Goal: Task Accomplishment & Management: Use online tool/utility

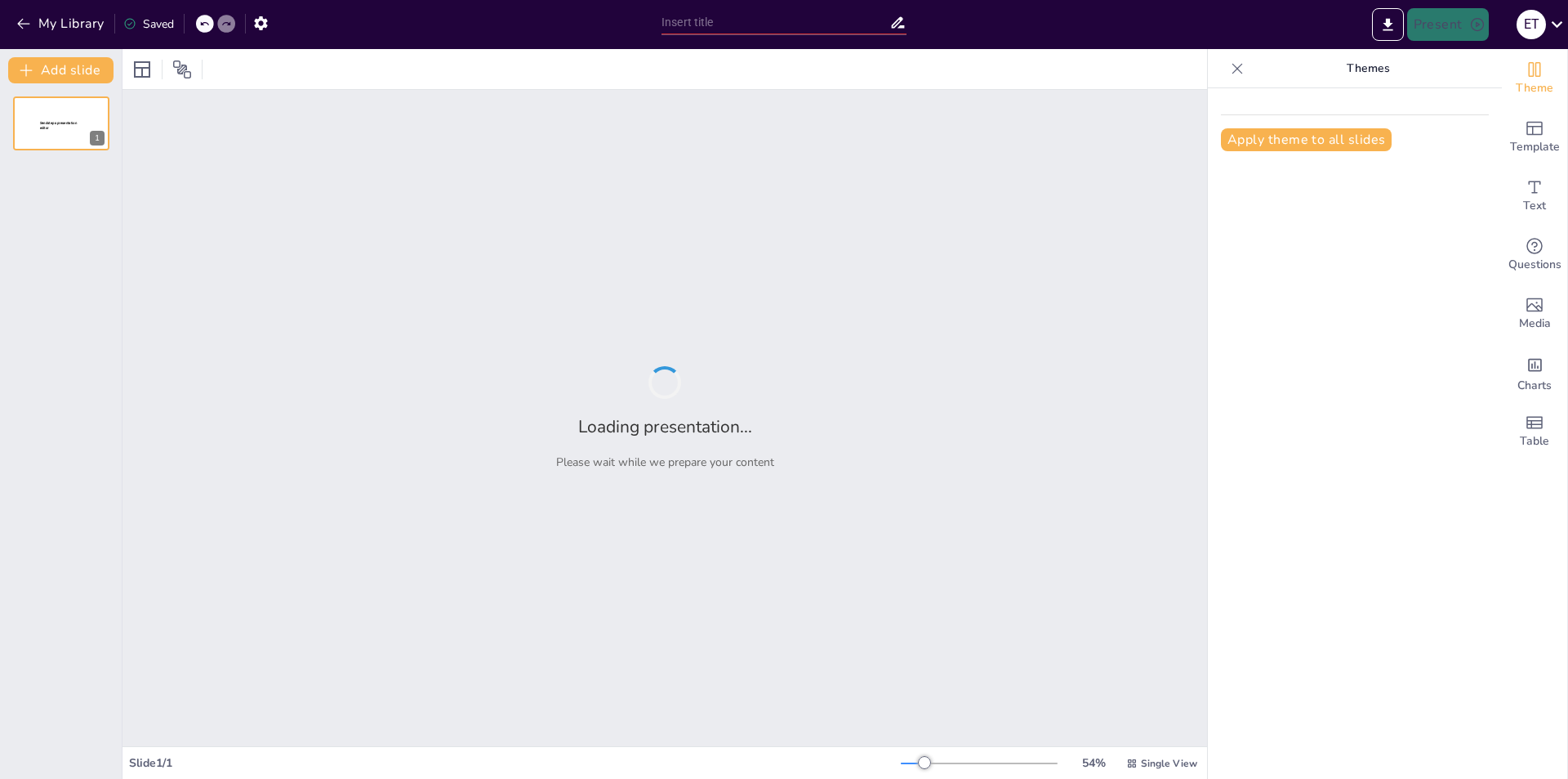
type input "Магистерский проект по реставрации текстиля: от концепции к реализации"
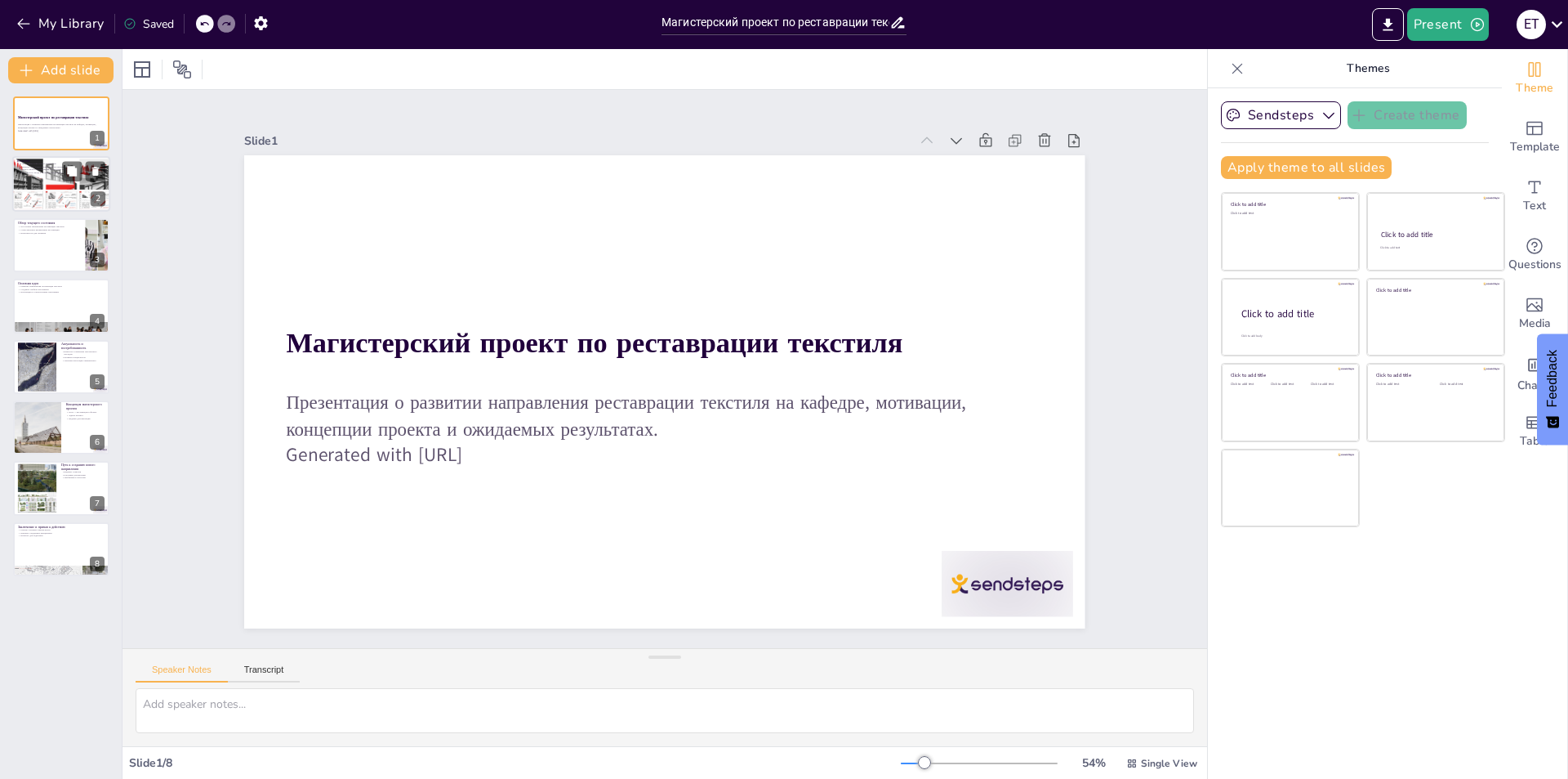
click at [39, 186] on div at bounding box center [62, 184] width 104 height 55
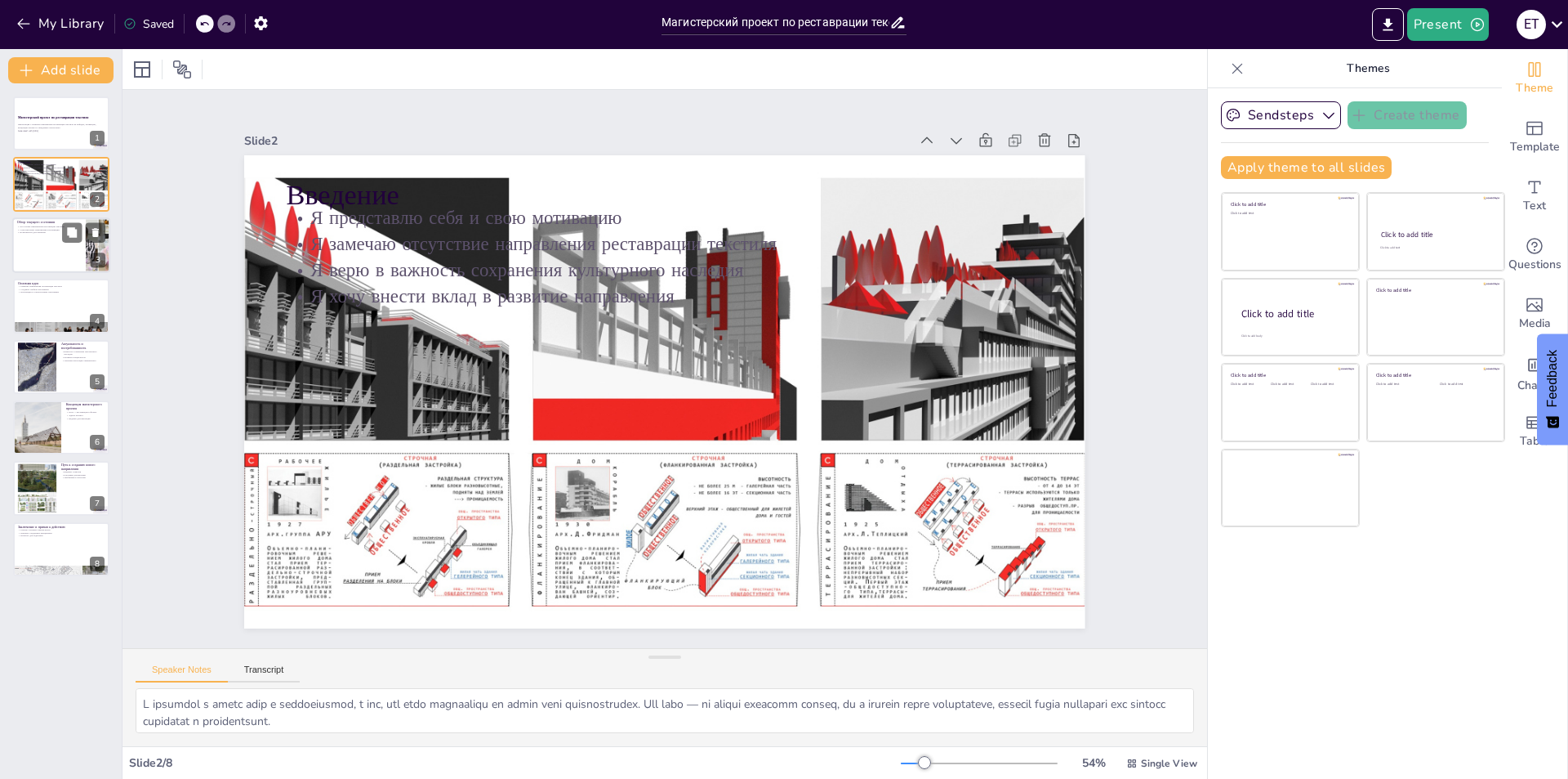
click at [45, 249] on div at bounding box center [61, 245] width 98 height 55
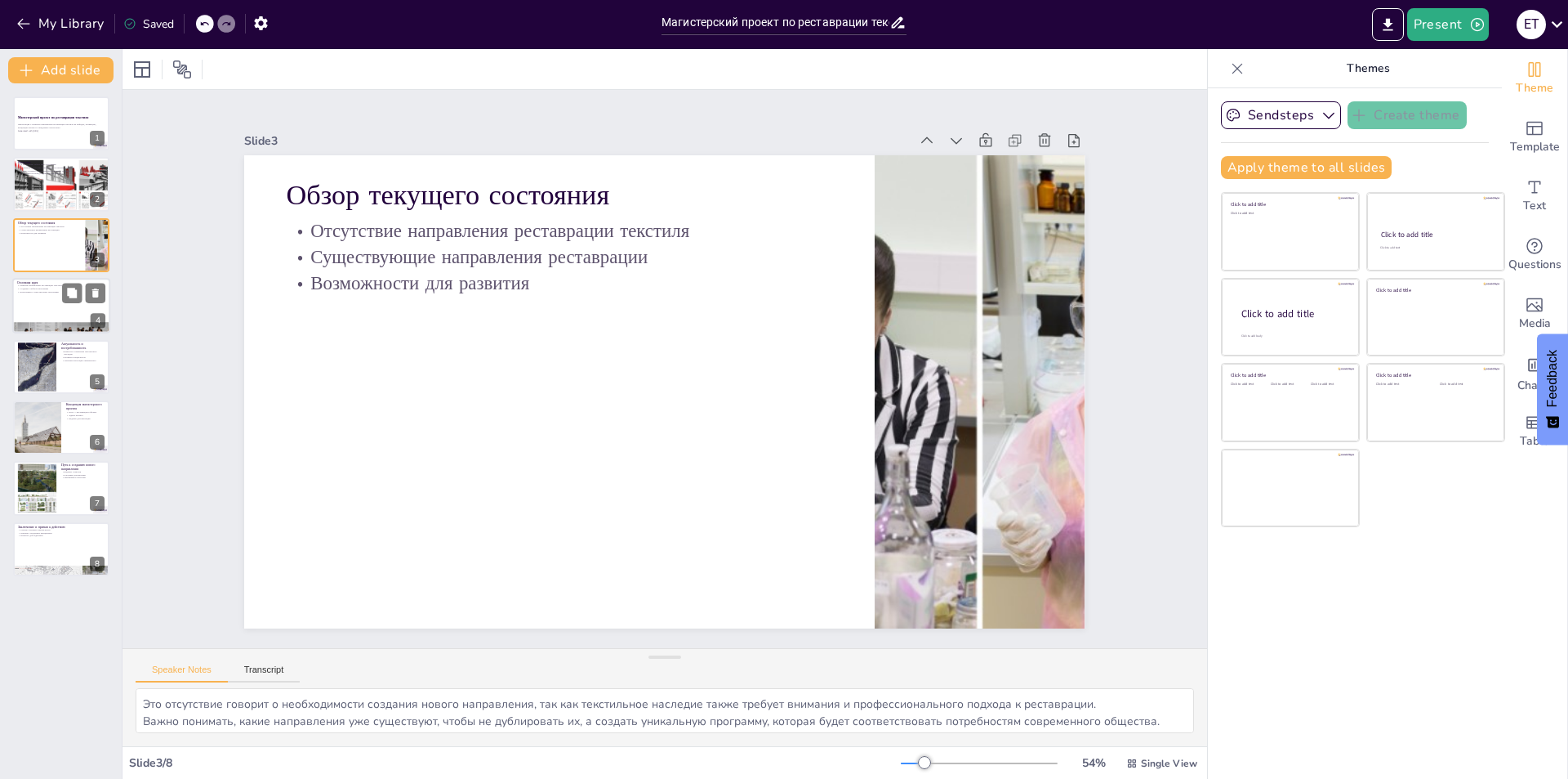
click at [43, 288] on p "Создание учебной программы" at bounding box center [61, 289] width 88 height 3
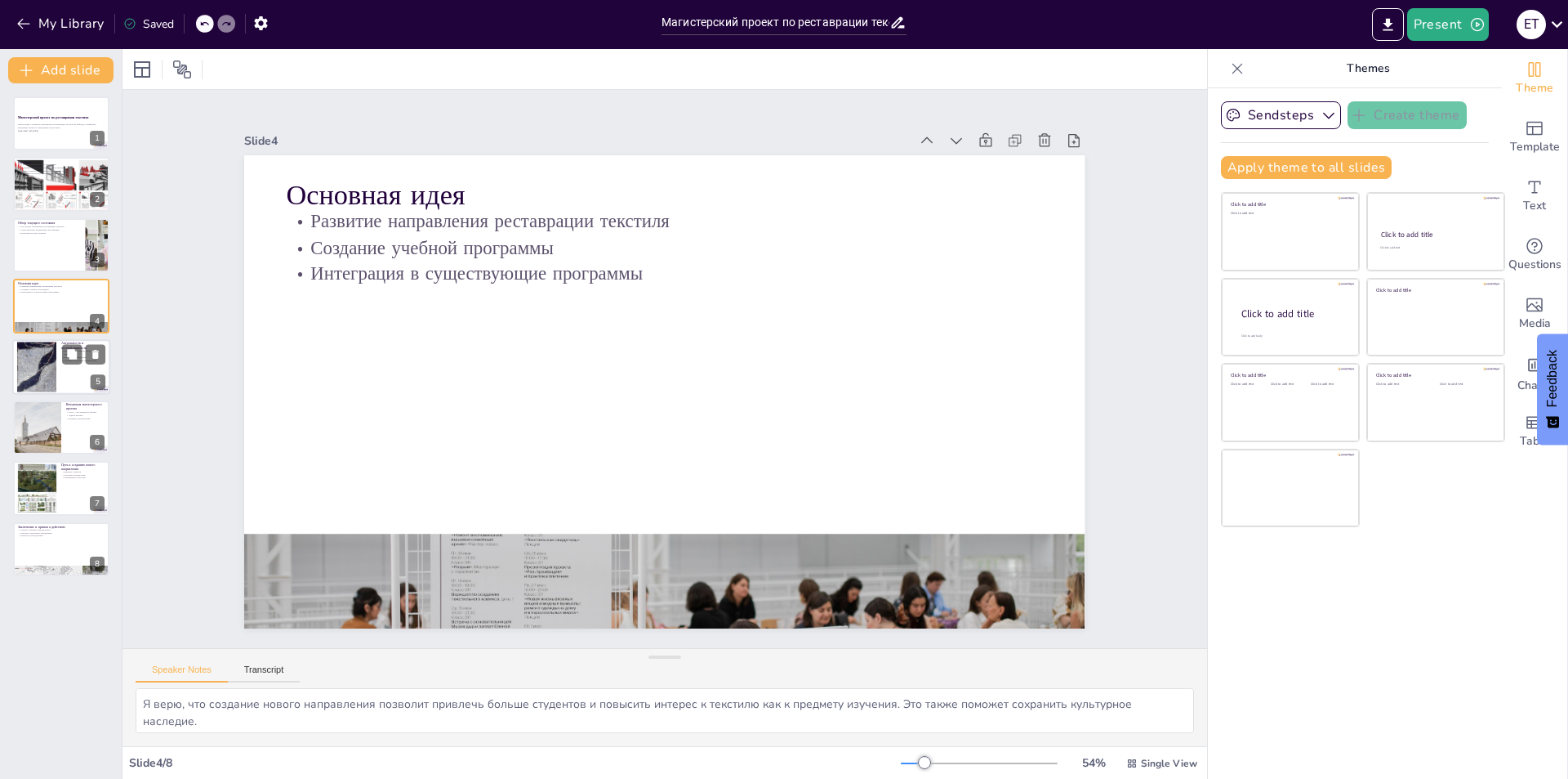
click at [40, 368] on div at bounding box center [36, 366] width 39 height 59
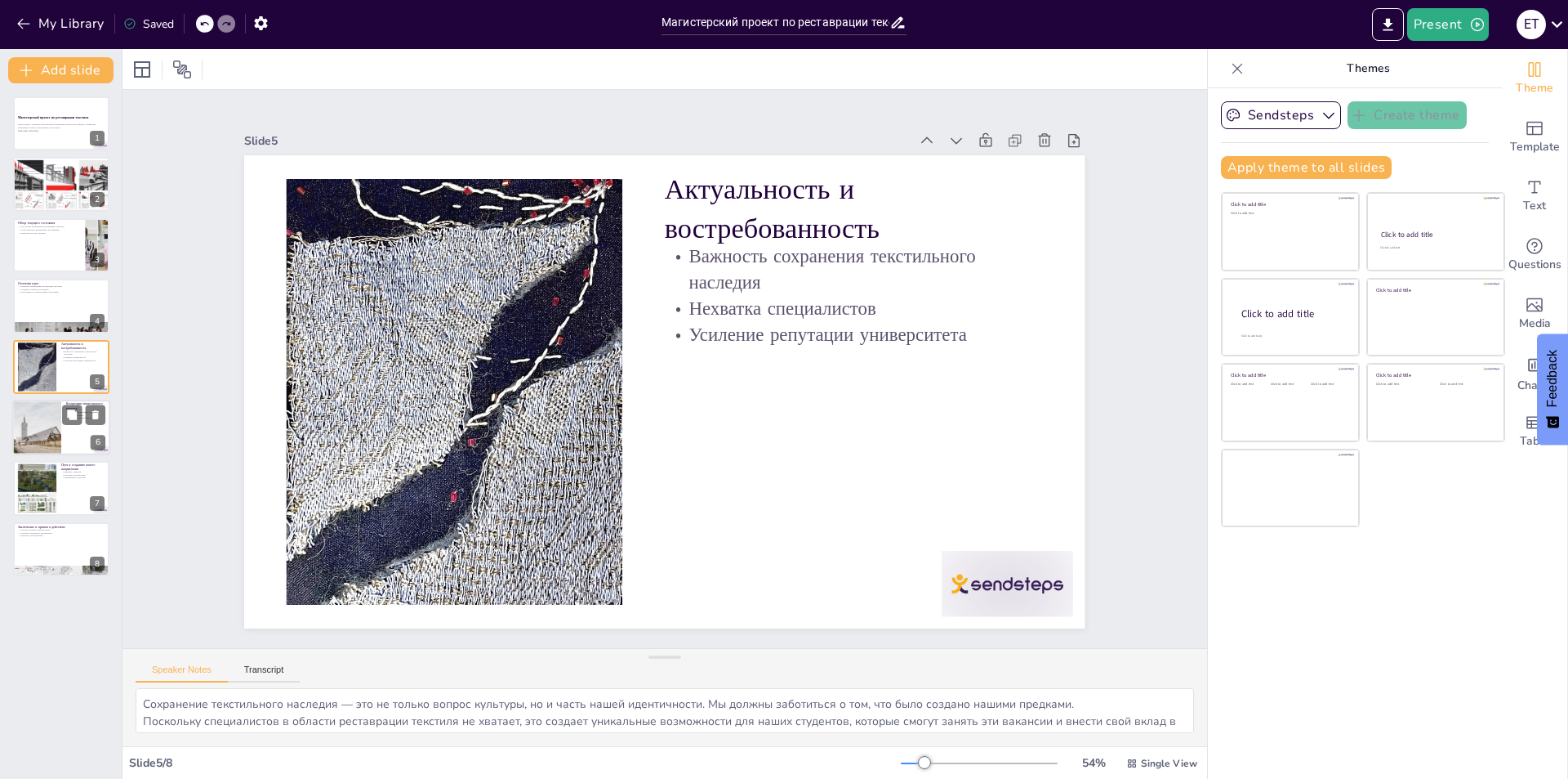
click at [46, 414] on div at bounding box center [37, 427] width 99 height 55
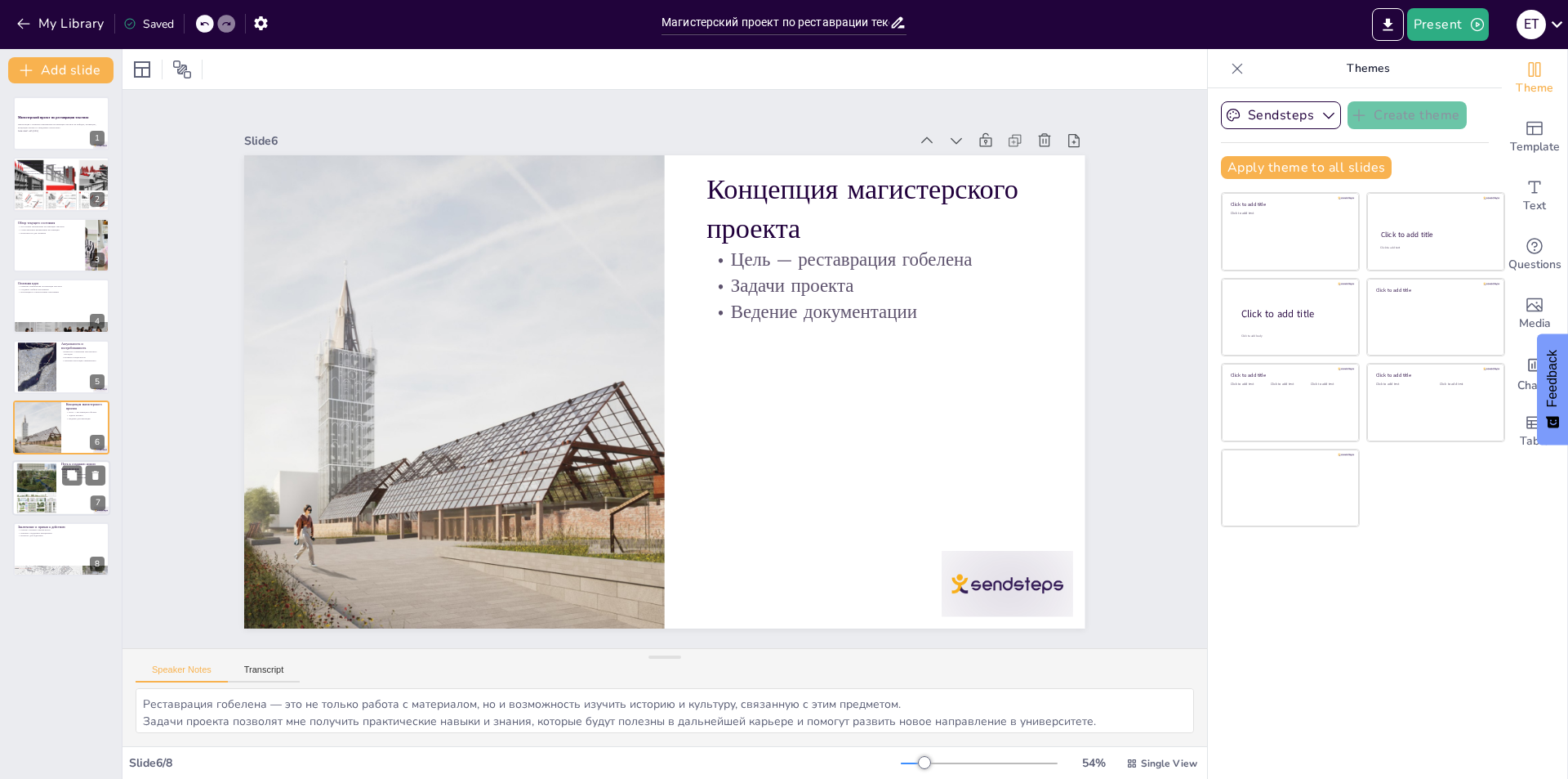
click at [45, 483] on div at bounding box center [36, 488] width 54 height 50
type textarea "Видение и миссия должны быть четко сформулированы, чтобы направлять развитие но…"
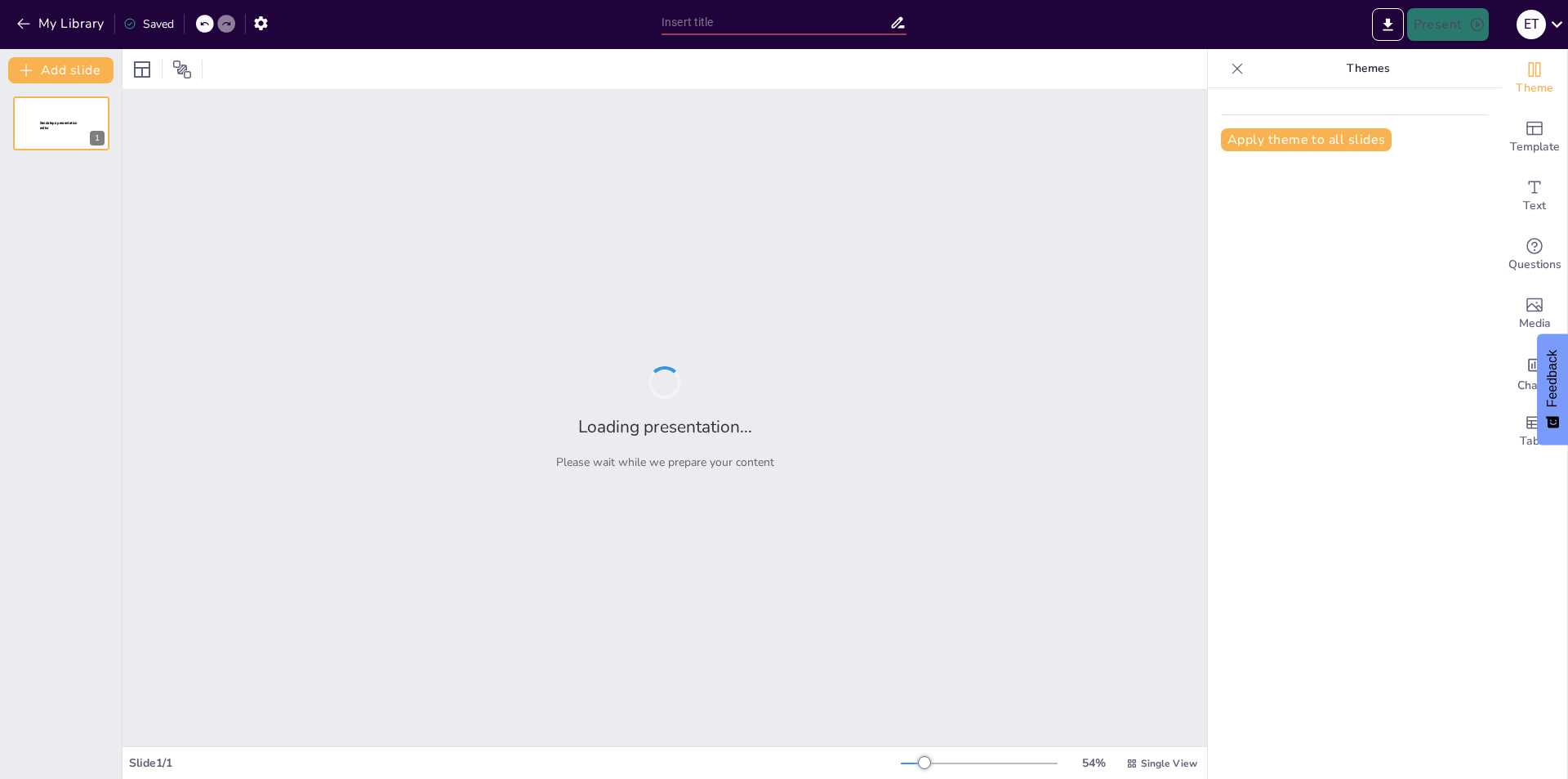
type input "Магистерский проект по реставрации текстиля: от концепции к реализации"
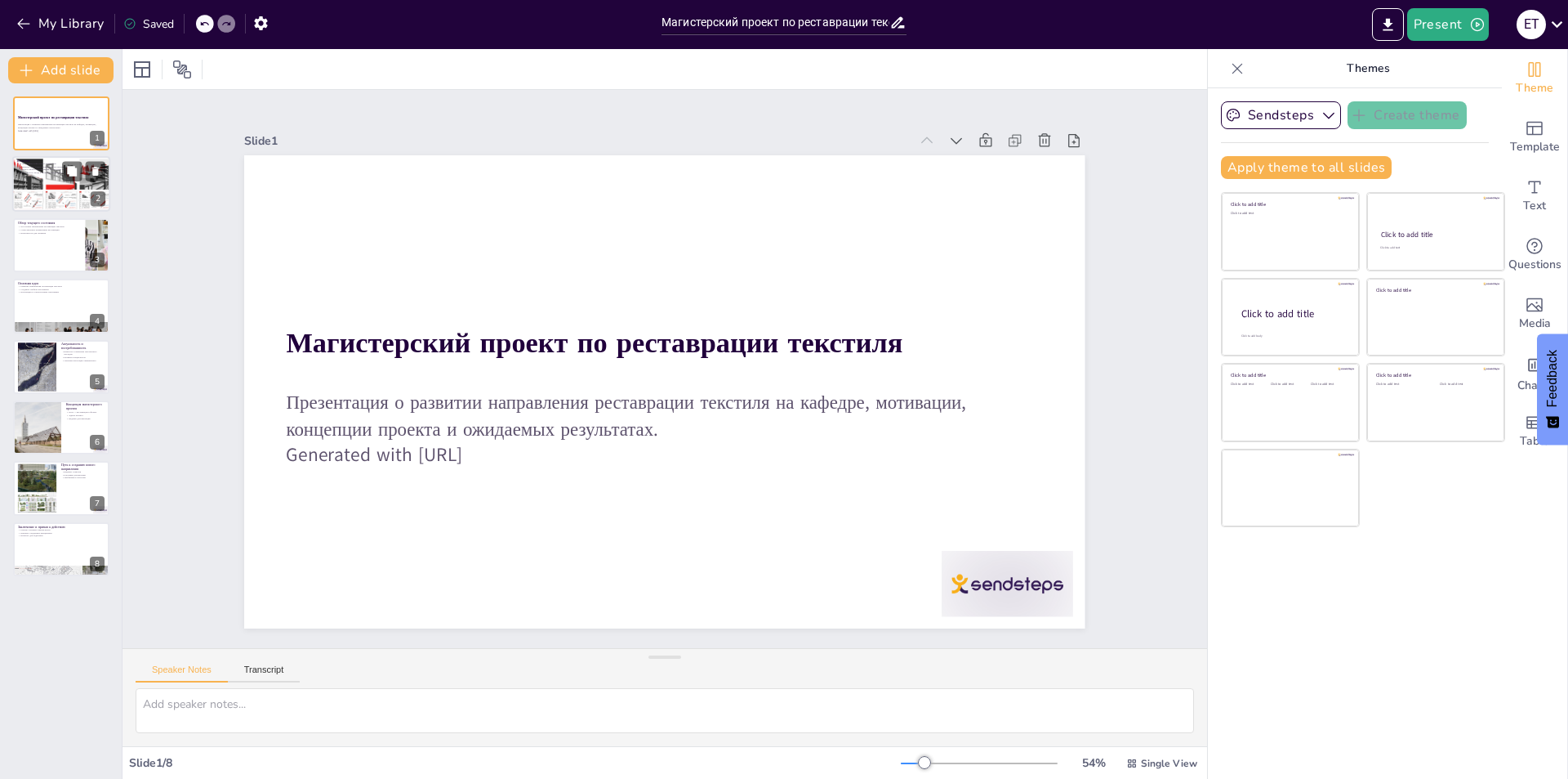
click at [40, 183] on div at bounding box center [62, 184] width 104 height 55
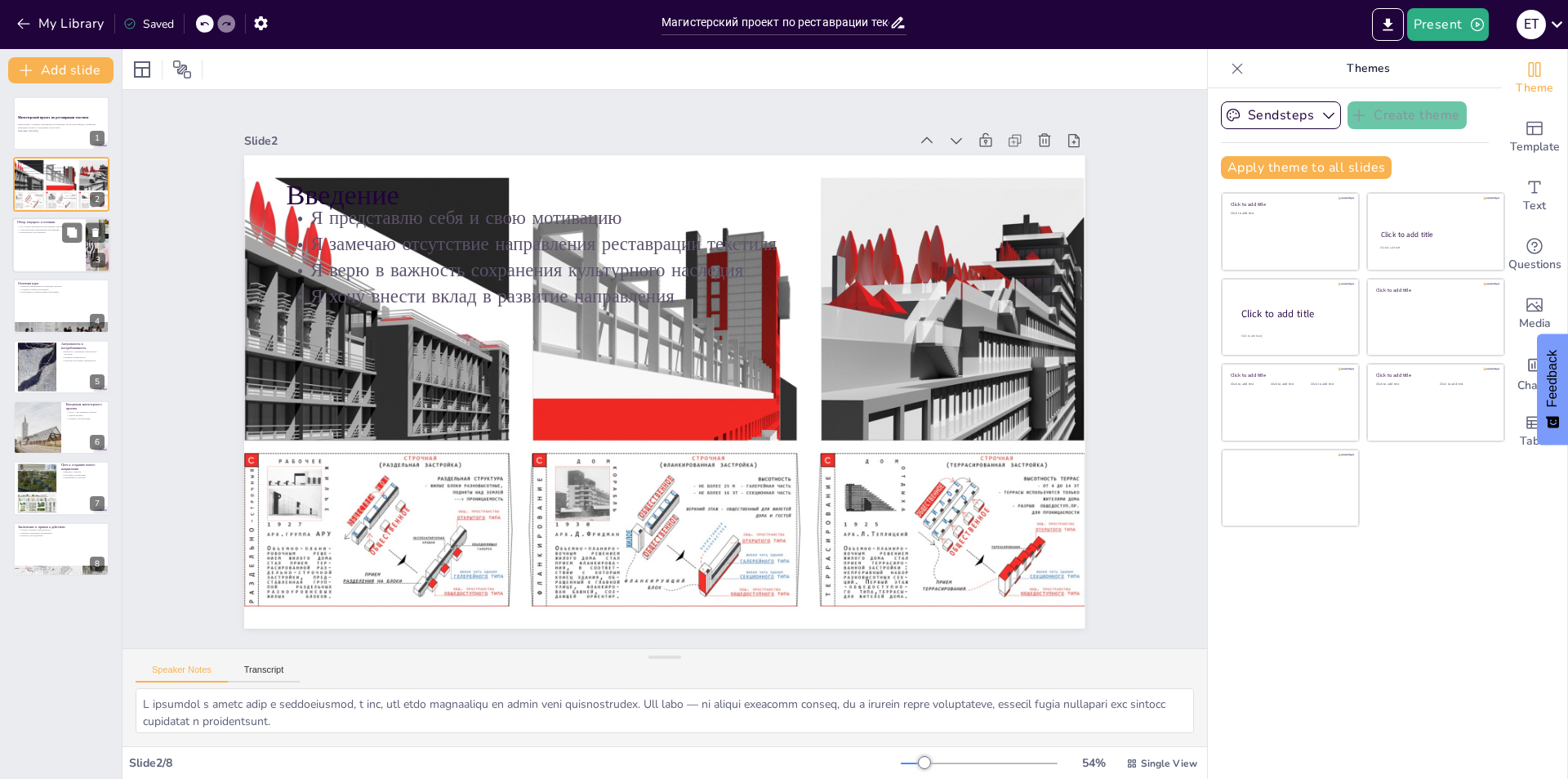
click at [61, 235] on div at bounding box center [61, 245] width 98 height 55
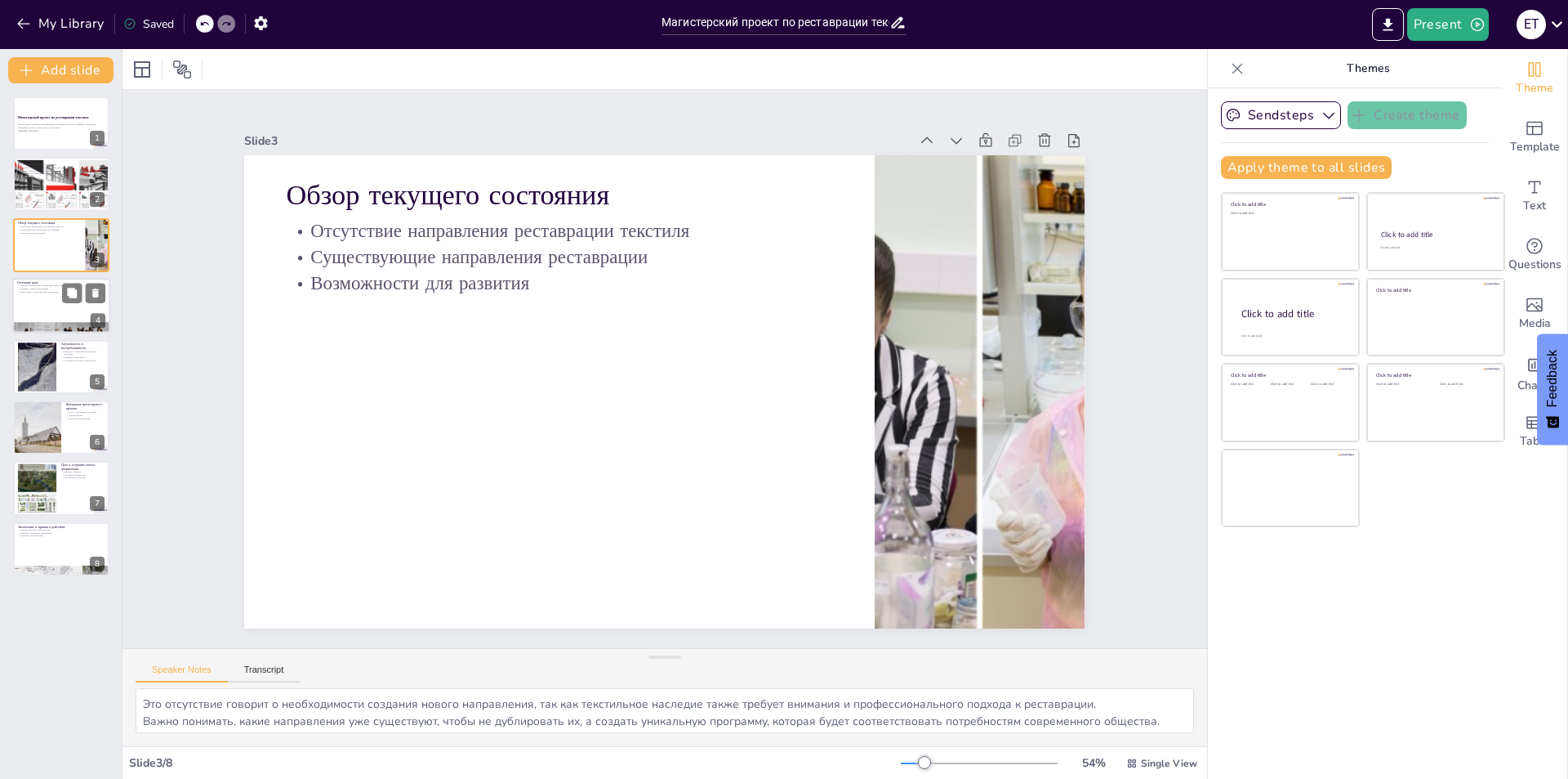
click at [54, 310] on div at bounding box center [61, 305] width 98 height 55
type textarea "Я верю, что создание нового направления позволит привлечь больше студентов и по…"
